Goal: Transaction & Acquisition: Purchase product/service

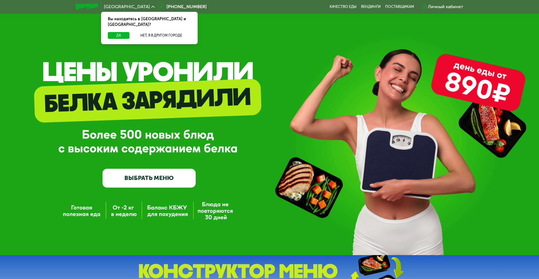
click at [150, 26] on div "Вы находитесь в Москве и обл.?" at bounding box center [149, 22] width 97 height 20
click at [150, 32] on button "Нет, я в другом городе" at bounding box center [161, 35] width 59 height 7
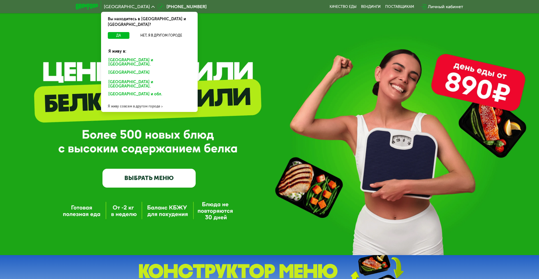
click at [146, 69] on div "Санкт-Петербурге и обл." at bounding box center [148, 73] width 88 height 9
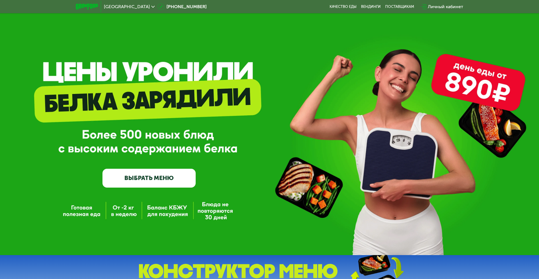
click at [140, 166] on div "GrowFood — доставка правильного питания ВЫБРАТЬ МЕНЮ" at bounding box center [148, 136] width 93 height 101
click at [138, 179] on link "ВЫБРАТЬ МЕНЮ" at bounding box center [148, 177] width 93 height 19
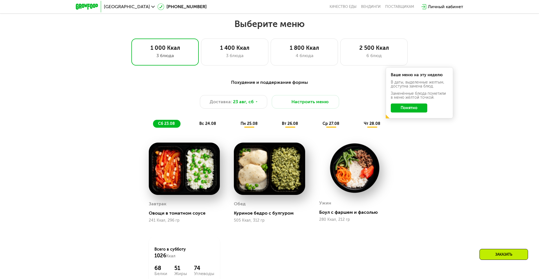
scroll to position [303, 0]
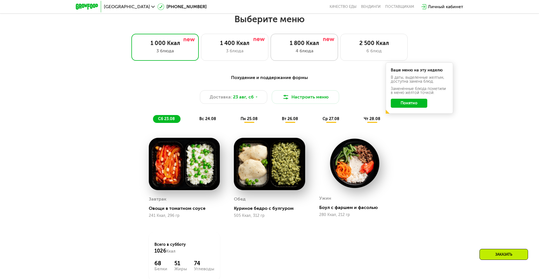
click at [312, 46] on div "1 800 Ккал" at bounding box center [305, 43] width 56 height 7
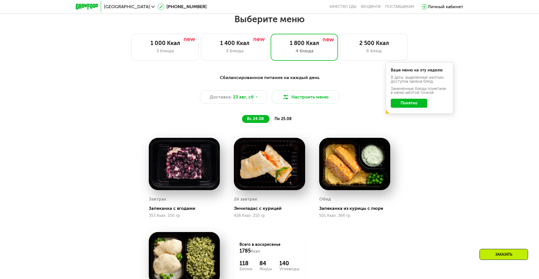
click at [414, 108] on div "Ваше меню на эту неделю В даты, выделенные желтым, доступна замена блюд. Заменё…" at bounding box center [419, 87] width 67 height 51
click at [414, 105] on button "Понятно" at bounding box center [409, 103] width 37 height 9
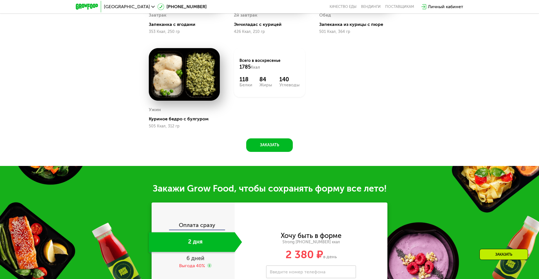
scroll to position [574, 0]
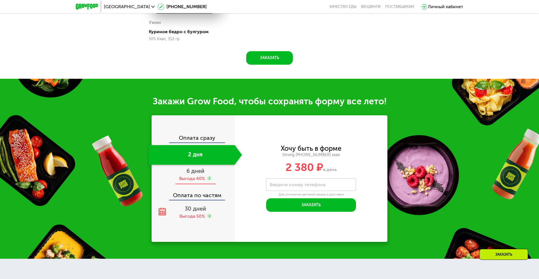
click at [199, 170] on span "6 дней" at bounding box center [195, 170] width 18 height 7
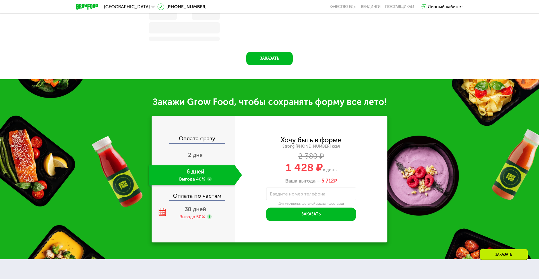
click at [195, 200] on div "Оплата сразу 2 дня 6 дней Выгода 40% Оплата по частям 30 дней Выгода 50%" at bounding box center [193, 178] width 83 height 87
click at [194, 208] on span "30 дней" at bounding box center [195, 209] width 21 height 7
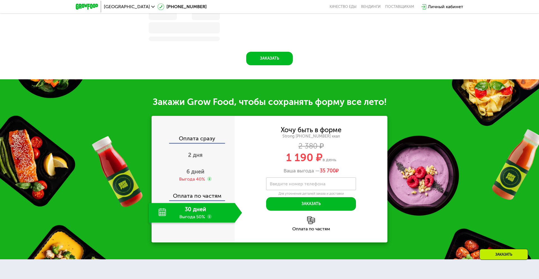
scroll to position [574, 0]
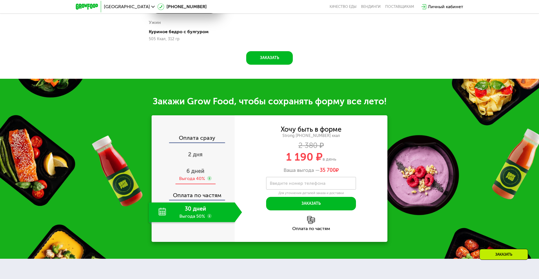
click at [214, 176] on div "6 дней Выгода 40%" at bounding box center [195, 175] width 93 height 20
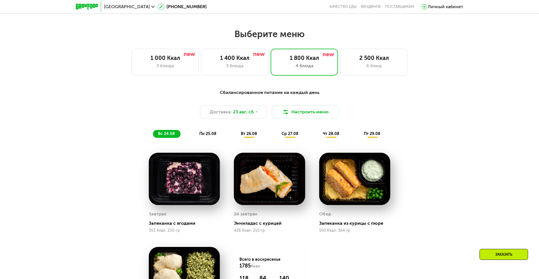
scroll to position [0, 0]
